Goal: Task Accomplishment & Management: Use online tool/utility

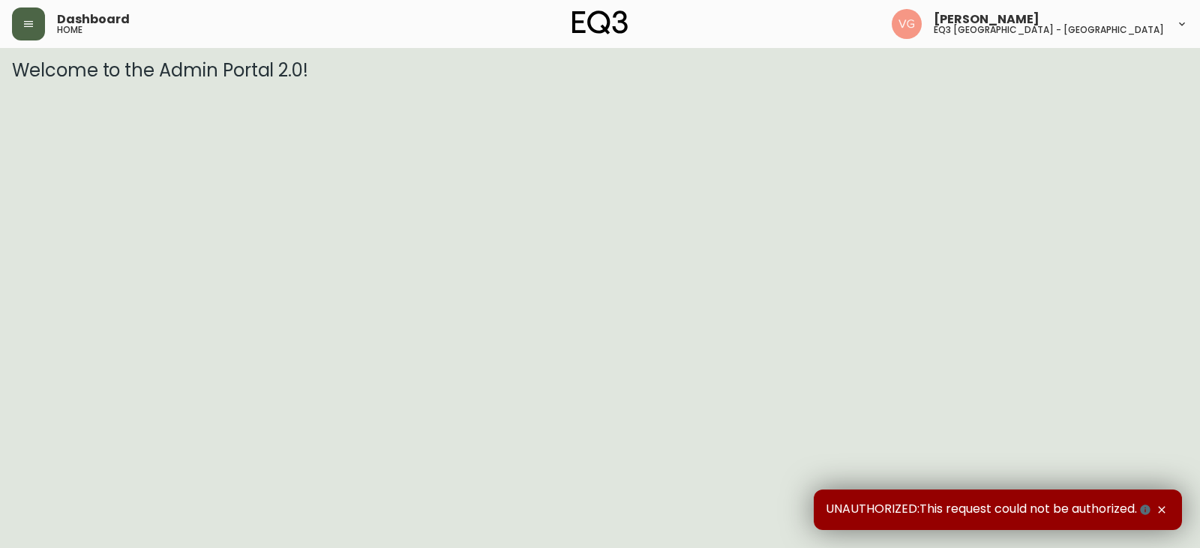
click at [25, 26] on icon "button" at bounding box center [29, 24] width 12 height 12
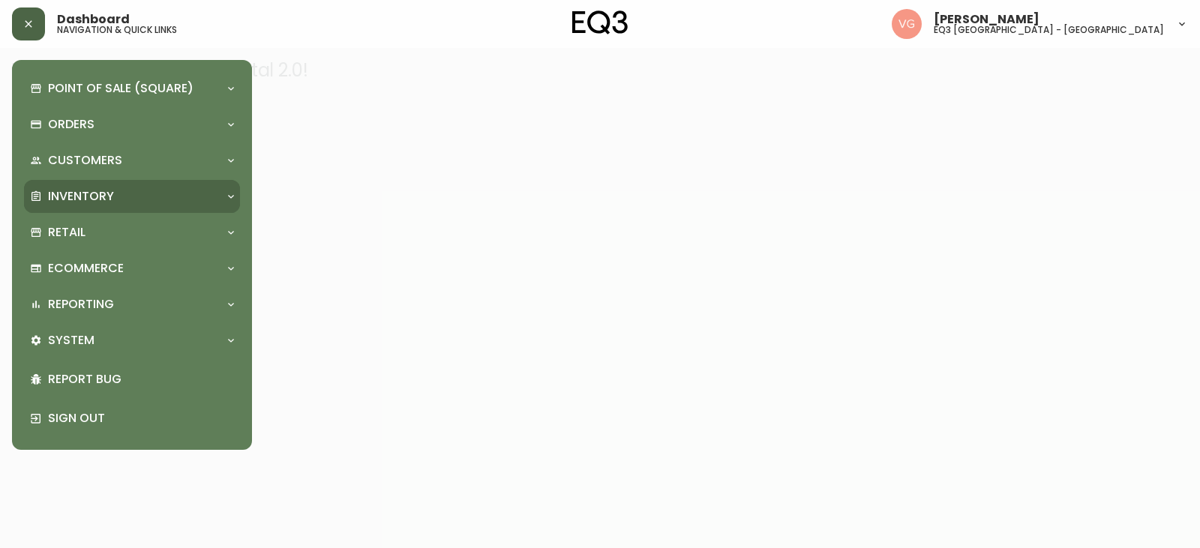
click at [90, 204] on p "Inventory" at bounding box center [81, 196] width 66 height 17
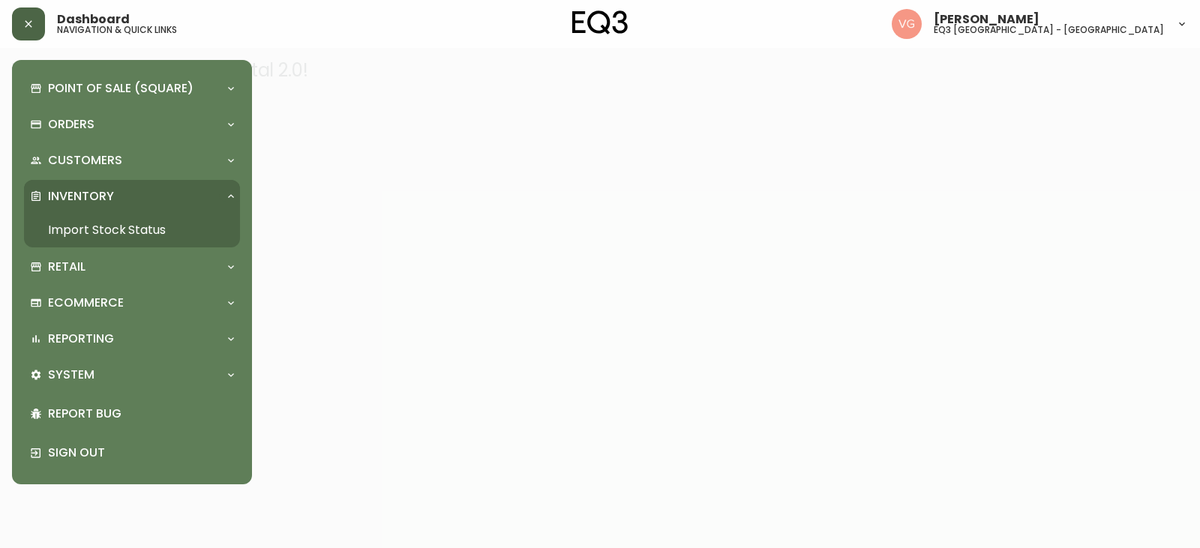
click at [115, 233] on link "Import Stock Status" at bounding box center [132, 230] width 216 height 35
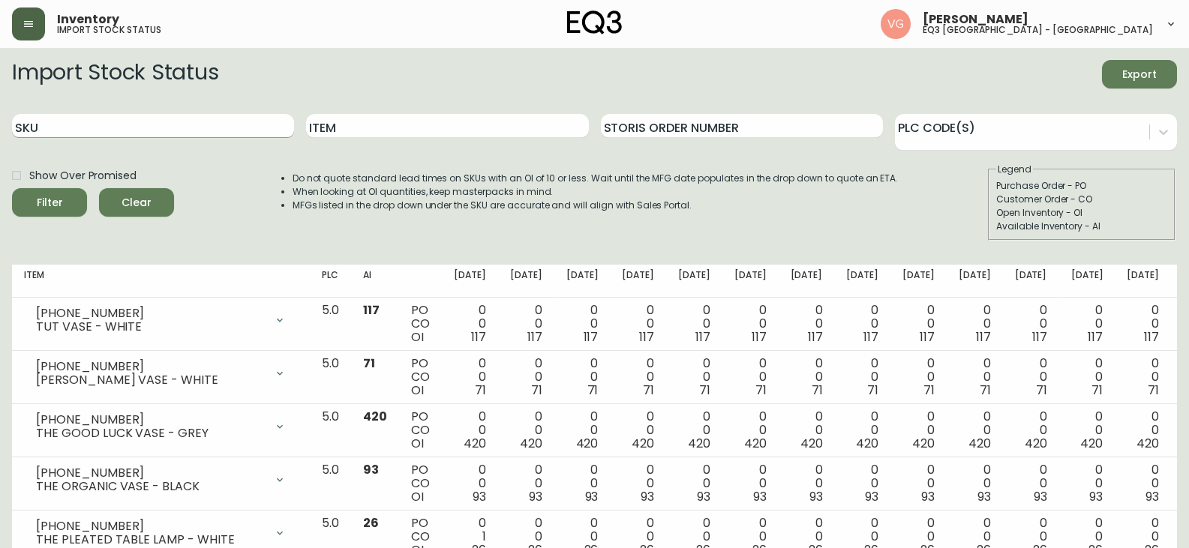
click at [113, 131] on input "SKU" at bounding box center [153, 126] width 282 height 24
click at [12, 188] on button "Filter" at bounding box center [49, 202] width 75 height 29
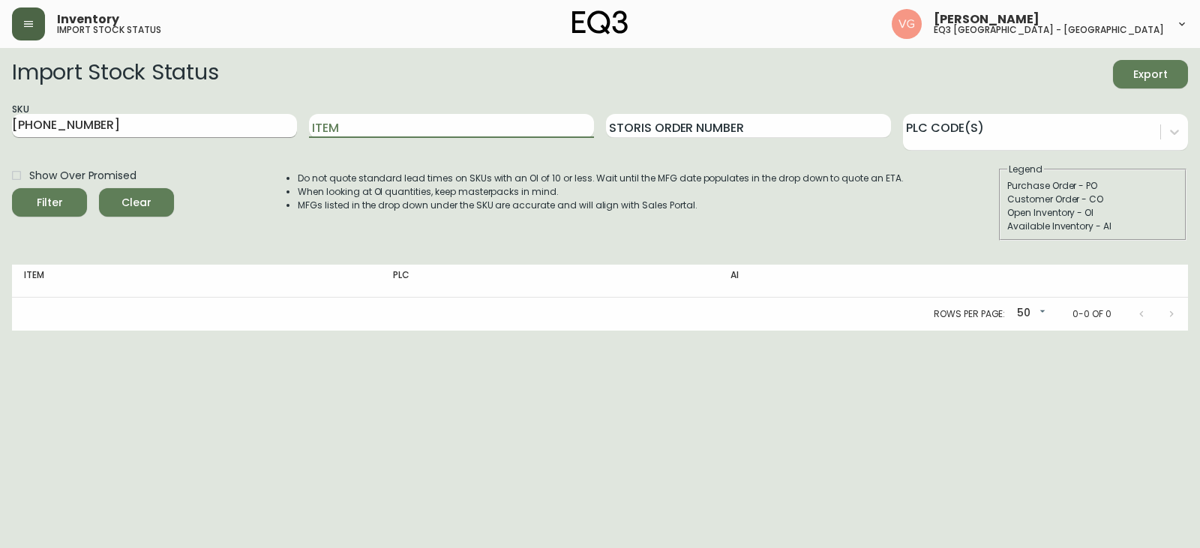
click at [110, 120] on input "6020-422-13" at bounding box center [154, 126] width 285 height 24
drag, startPoint x: 1124, startPoint y: 371, endPoint x: 1097, endPoint y: 359, distance: 29.6
click at [1120, 331] on html "Inventory import stock status Veronique Girard eq3 montréal - st laurent Import…" at bounding box center [600, 165] width 1200 height 331
click at [149, 132] on input "6020-422-13" at bounding box center [154, 126] width 285 height 24
click at [12, 188] on button "Filter" at bounding box center [49, 202] width 75 height 29
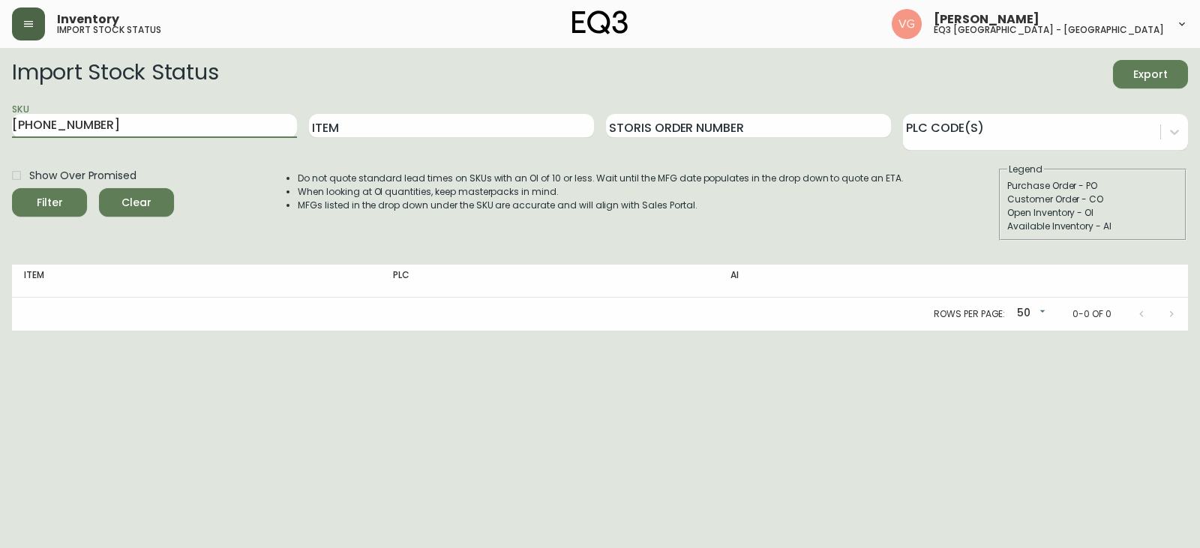
drag, startPoint x: 158, startPoint y: 126, endPoint x: 0, endPoint y: 125, distance: 157.5
click at [0, 125] on main "Import Stock Status Export SKU 6020-422-13 Item Storis Order Number PLC Code(s)…" at bounding box center [600, 189] width 1200 height 283
click at [12, 188] on button "Filter" at bounding box center [49, 202] width 75 height 29
click at [757, 128] on input "Storis Order Number" at bounding box center [748, 126] width 285 height 24
click at [185, 121] on input "6020-422-13" at bounding box center [154, 126] width 285 height 24
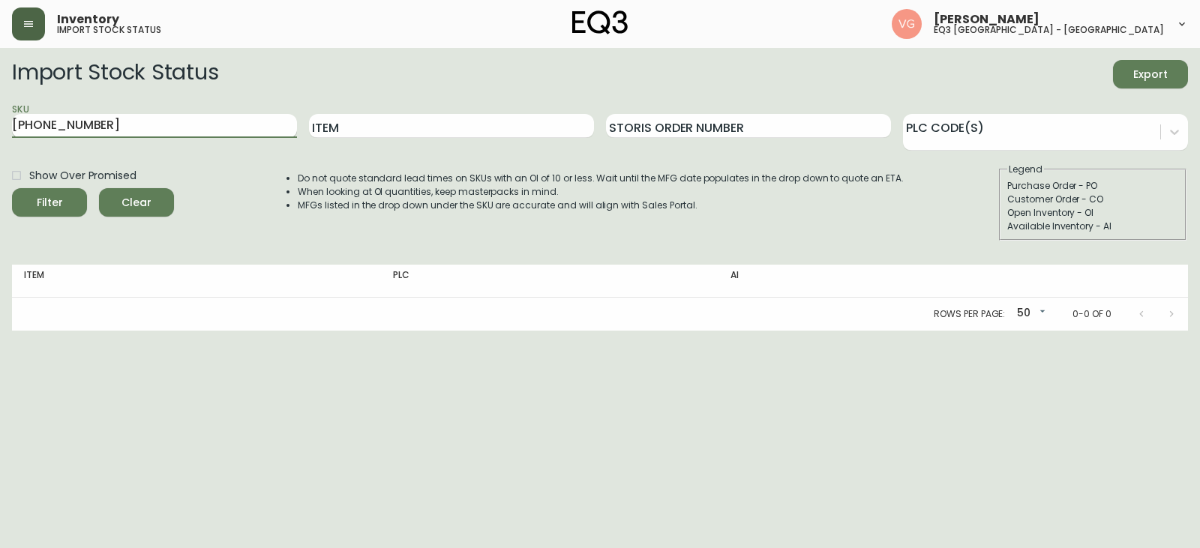
click at [12, 188] on button "Filter" at bounding box center [49, 202] width 75 height 29
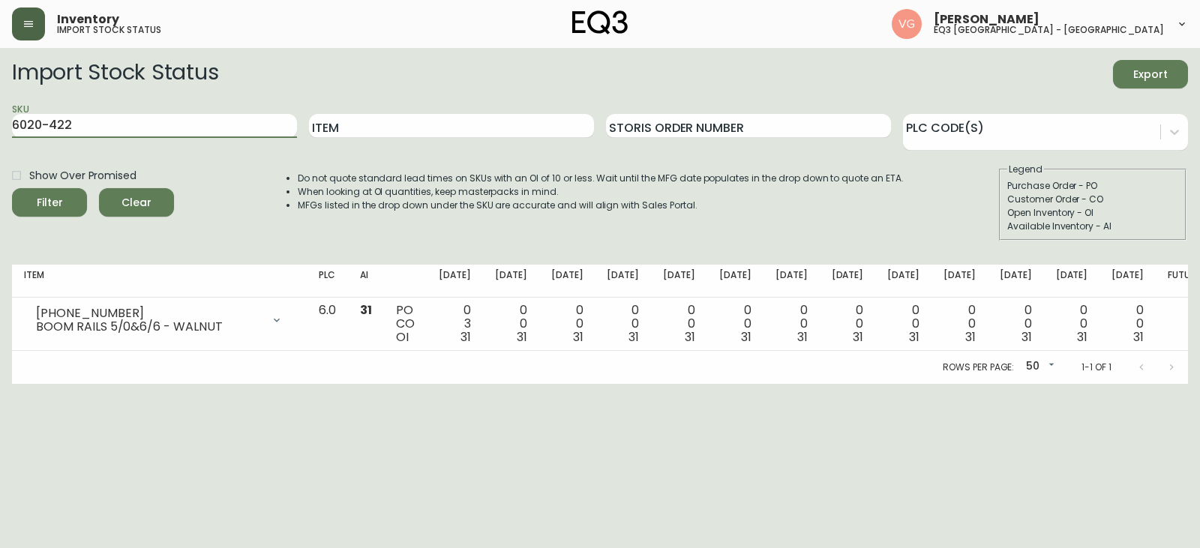
click at [12, 188] on button "Filter" at bounding box center [49, 202] width 75 height 29
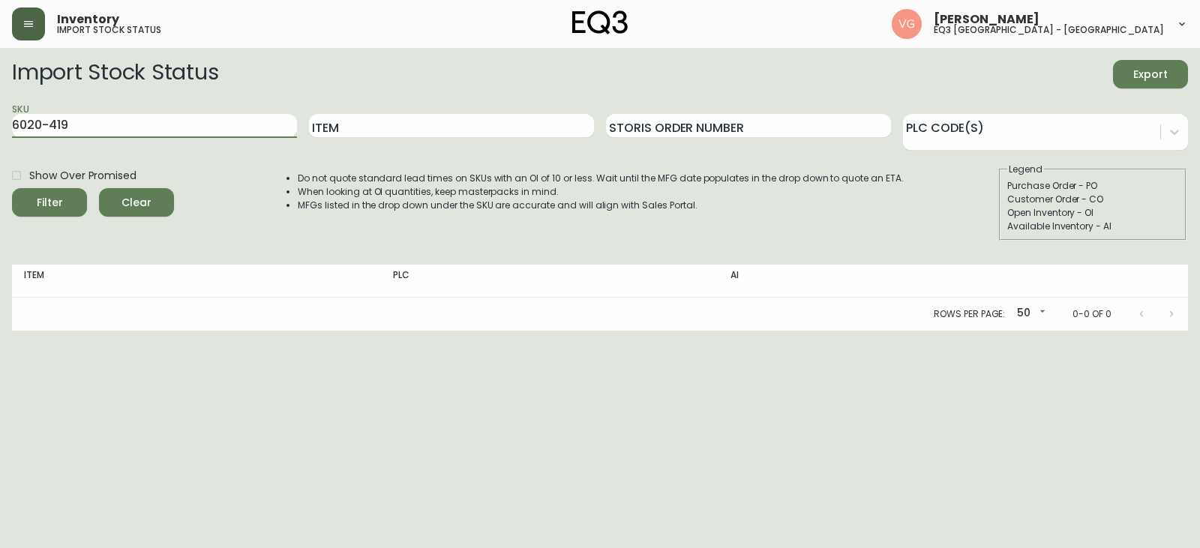
type input "6020-419"
click at [12, 188] on button "Filter" at bounding box center [49, 202] width 75 height 29
